Goal: Navigation & Orientation: Find specific page/section

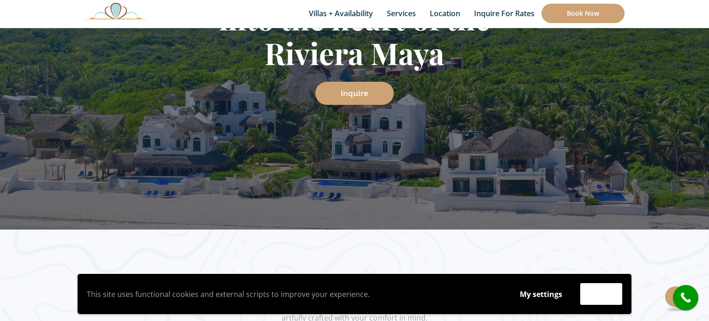
scroll to position [244, 0]
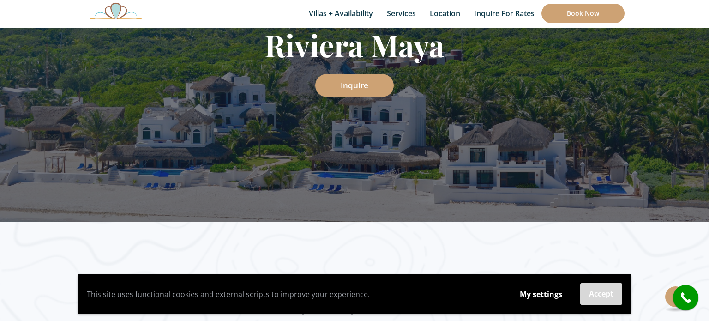
click at [599, 293] on button "Accept" at bounding box center [601, 294] width 42 height 22
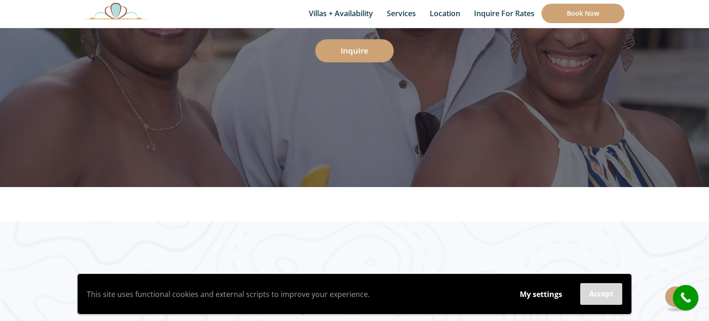
scroll to position [368, 0]
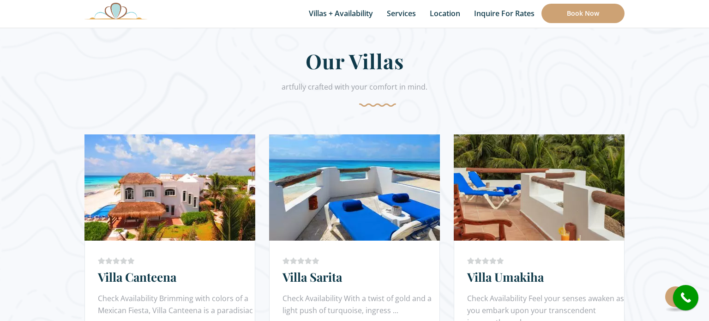
scroll to position [500, 0]
